Goal: Task Accomplishment & Management: Manage account settings

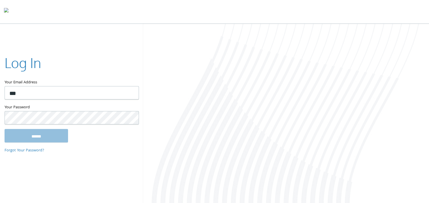
type input "**********"
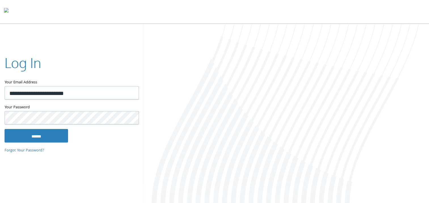
click at [5, 129] on input "******" at bounding box center [37, 136] width 64 height 14
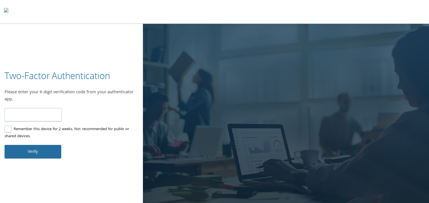
type input "******"
click at [49, 149] on button "Verify" at bounding box center [33, 152] width 57 height 14
